Goal: Find specific page/section: Find specific page/section

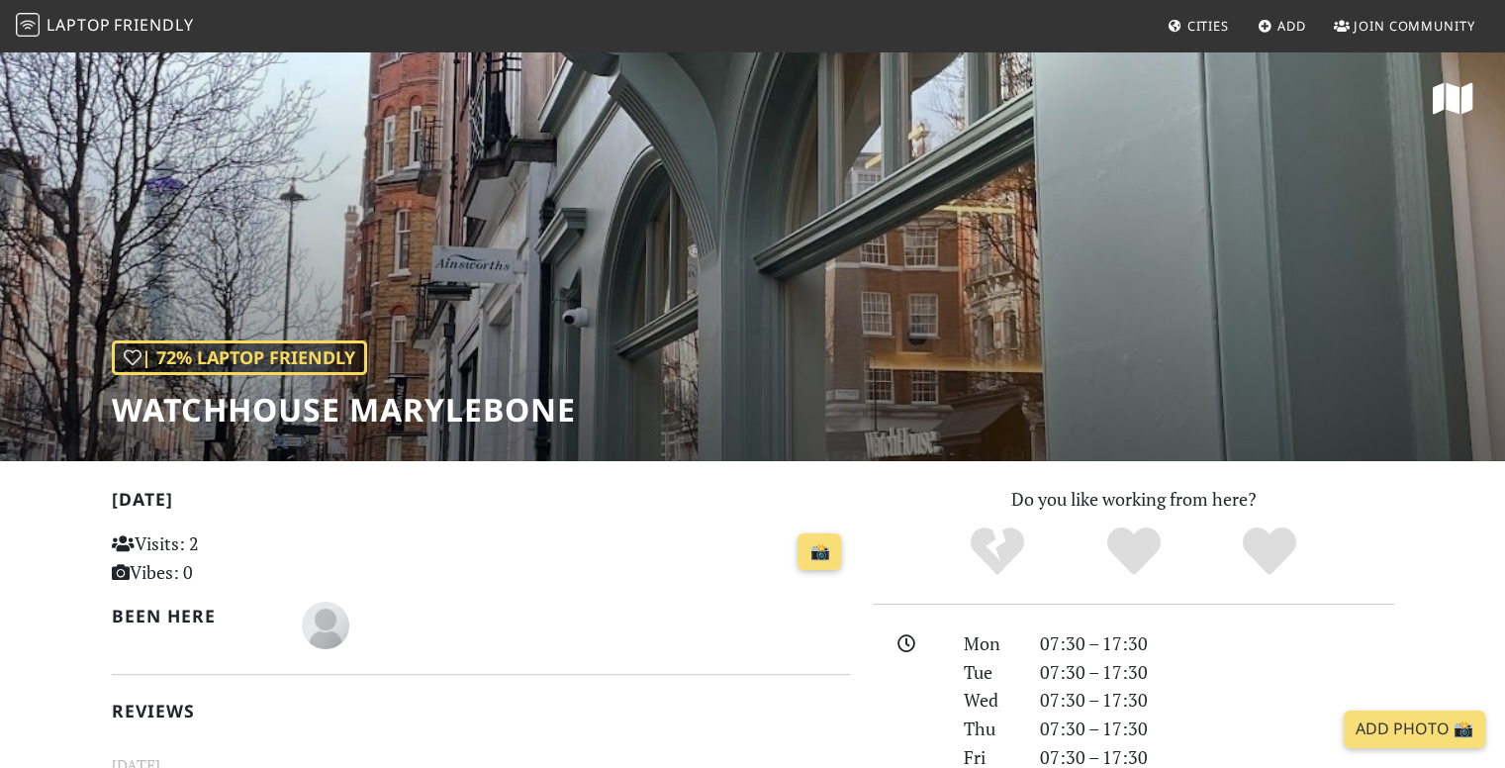
click at [114, 39] on link "Laptop Friendly" at bounding box center [105, 26] width 178 height 35
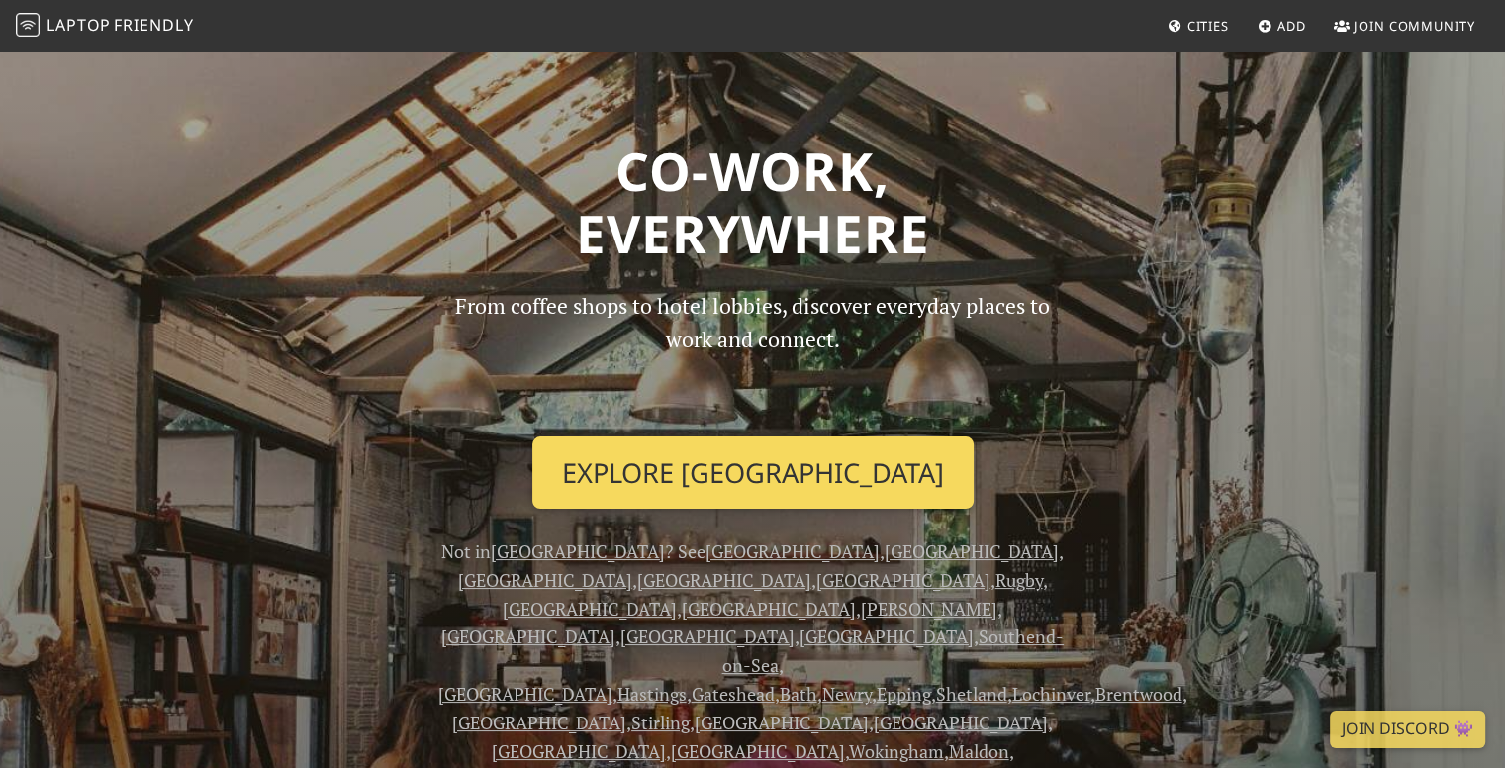
click at [808, 485] on link "Explore London" at bounding box center [752, 472] width 441 height 73
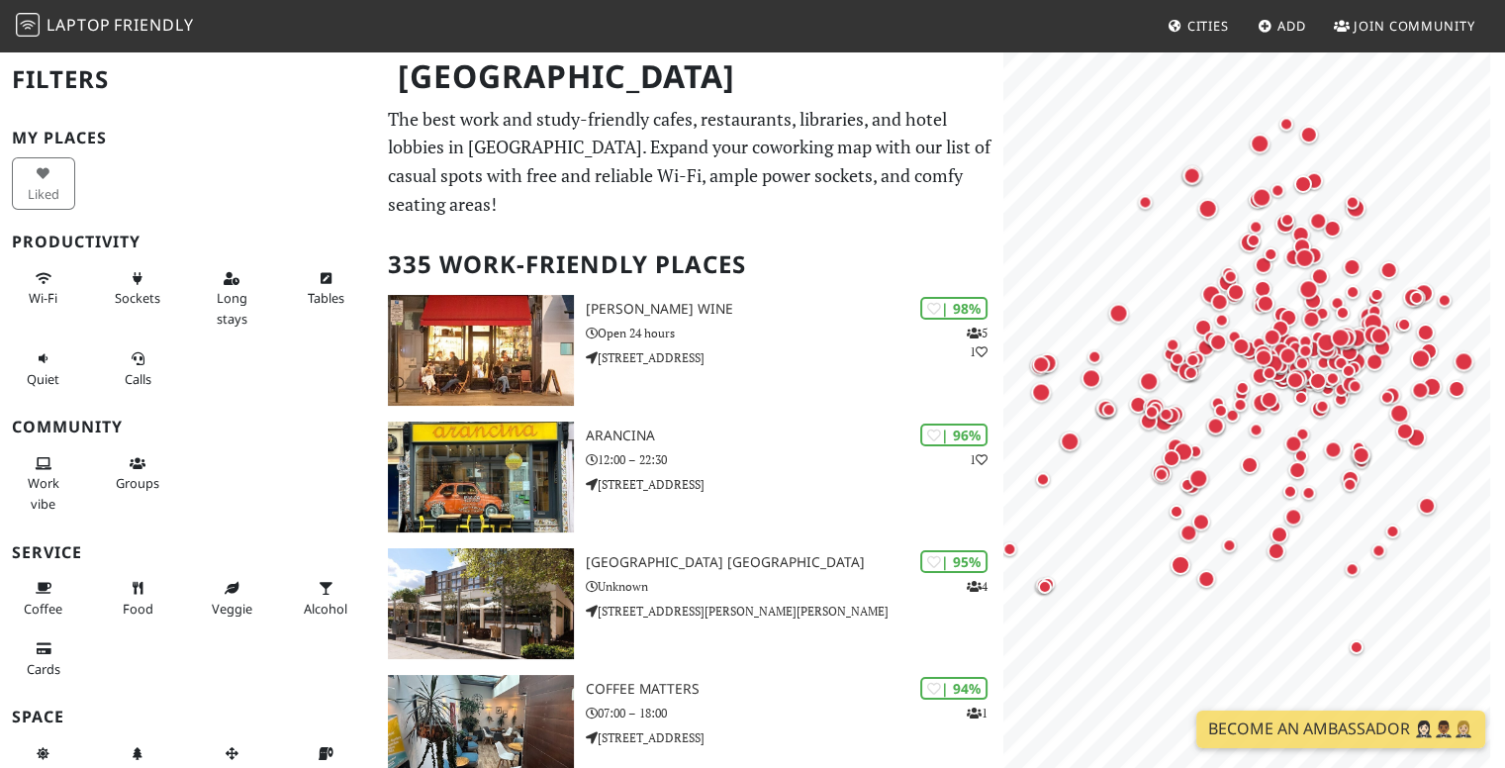
click at [1504, 516] on html "Laptop Friendly Cities Add Join Community London Filters My Places Liked Produc…" at bounding box center [752, 384] width 1505 height 768
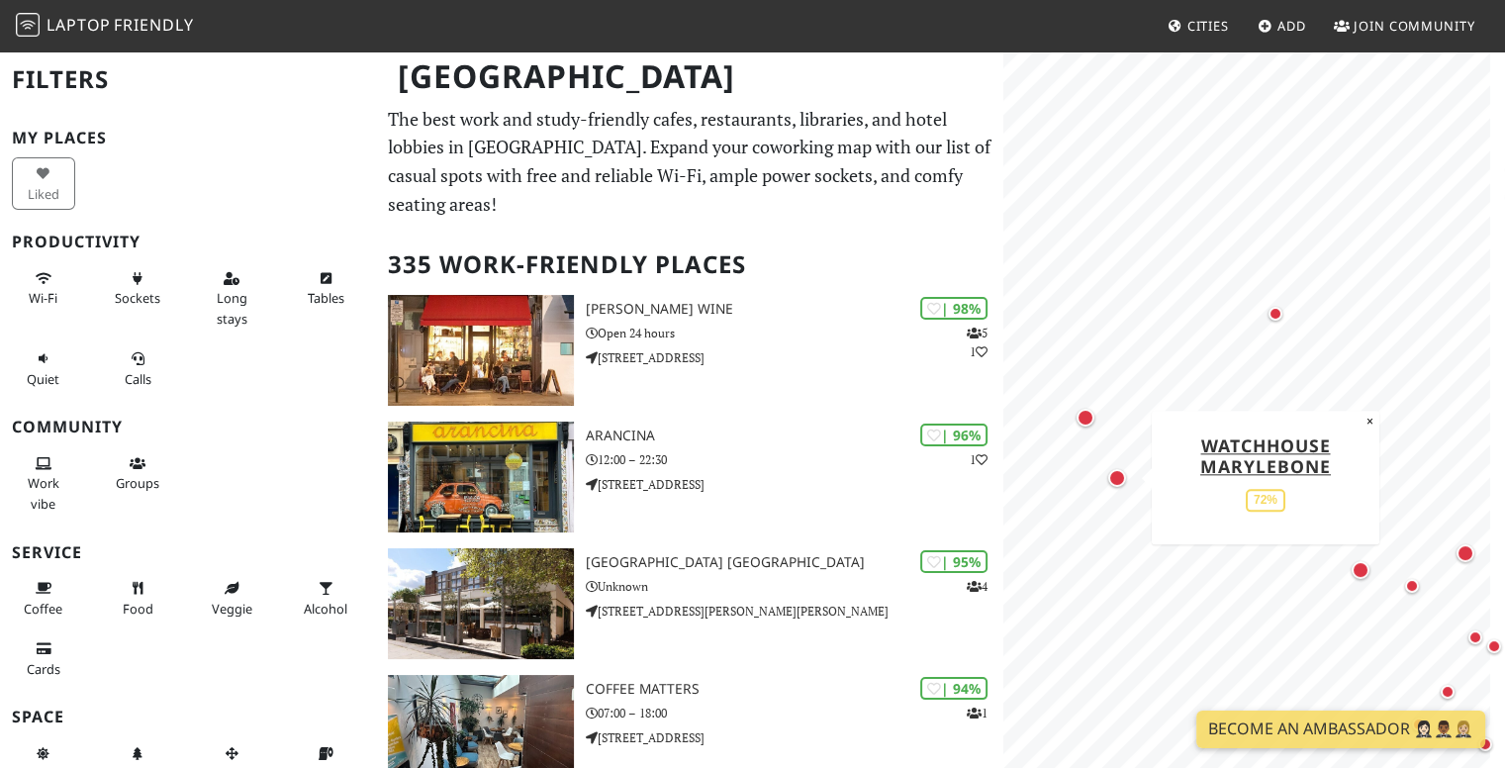
click at [1110, 472] on div "Map marker" at bounding box center [1117, 478] width 18 height 18
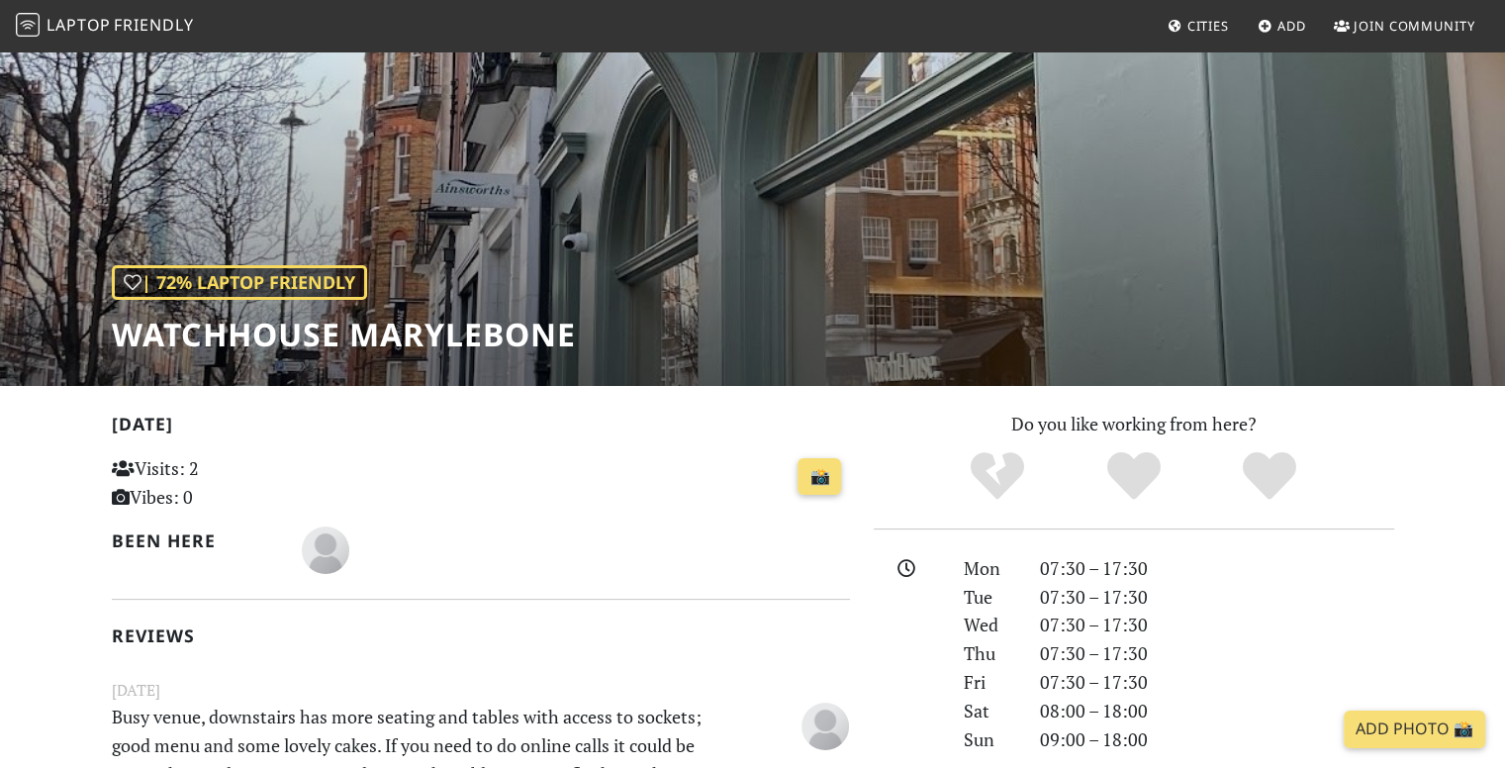
scroll to position [396, 0]
